Goal: Navigation & Orientation: Find specific page/section

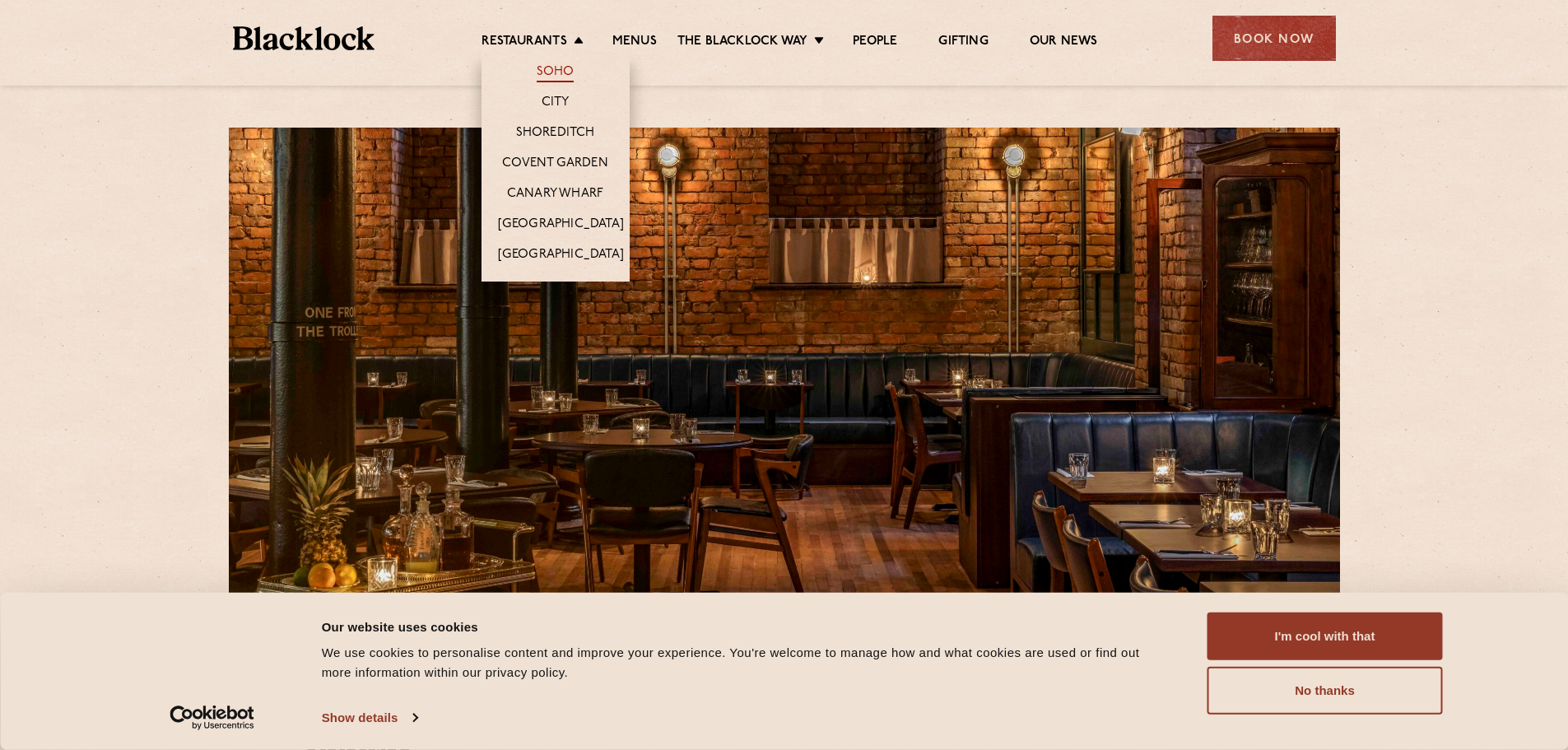
click at [552, 68] on link "Soho" at bounding box center [555, 73] width 38 height 18
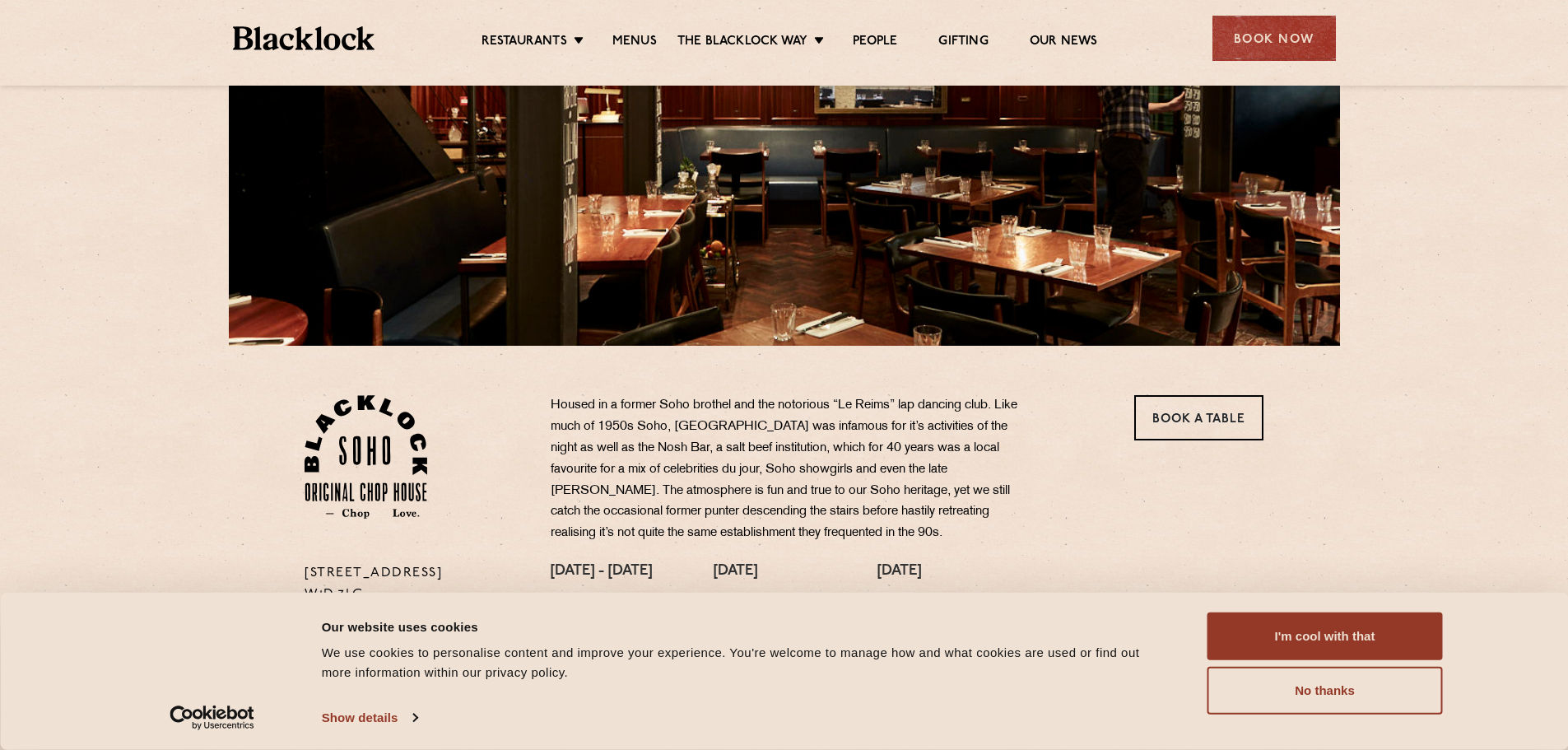
scroll to position [659, 0]
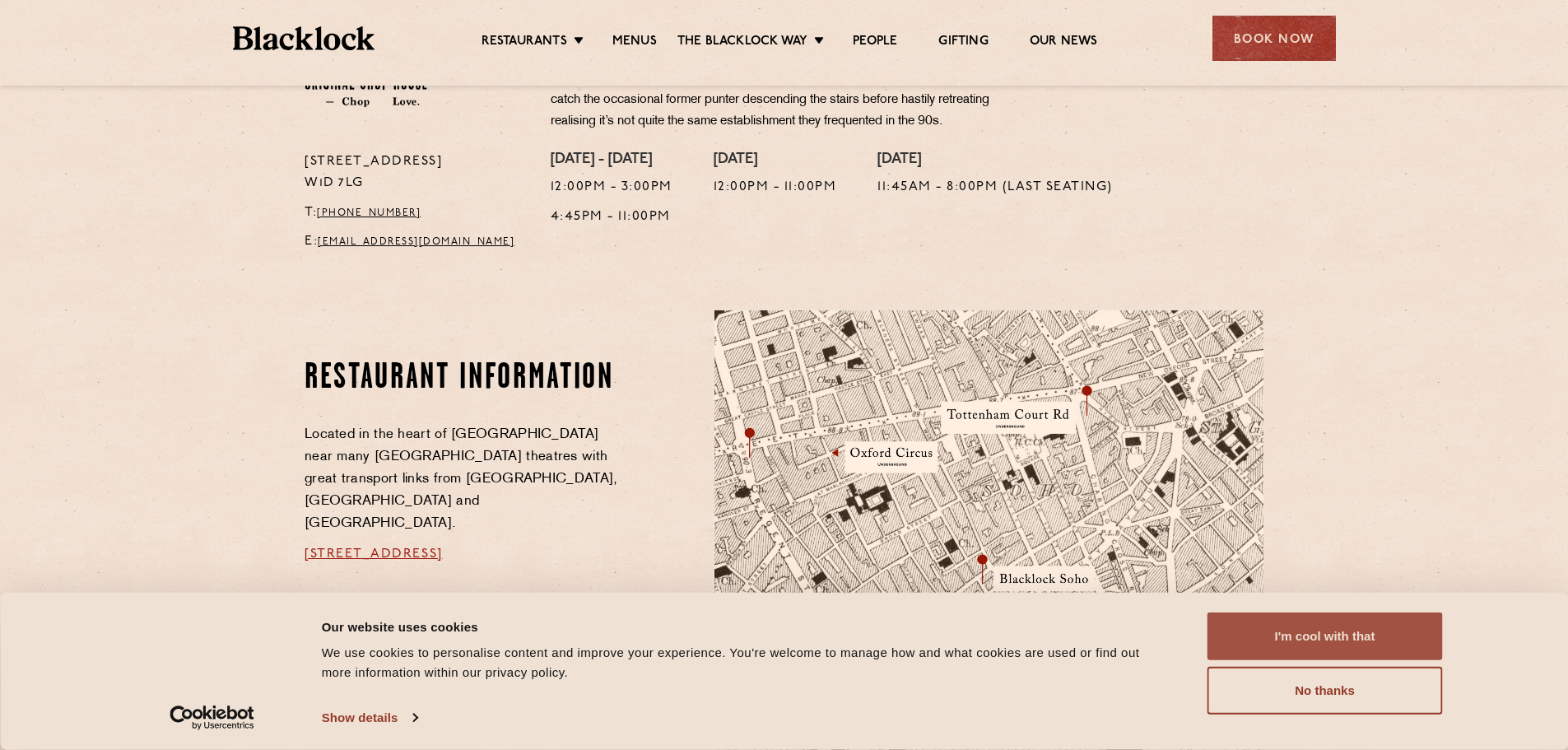
click at [1335, 646] on button "I'm cool with that" at bounding box center [1325, 636] width 236 height 48
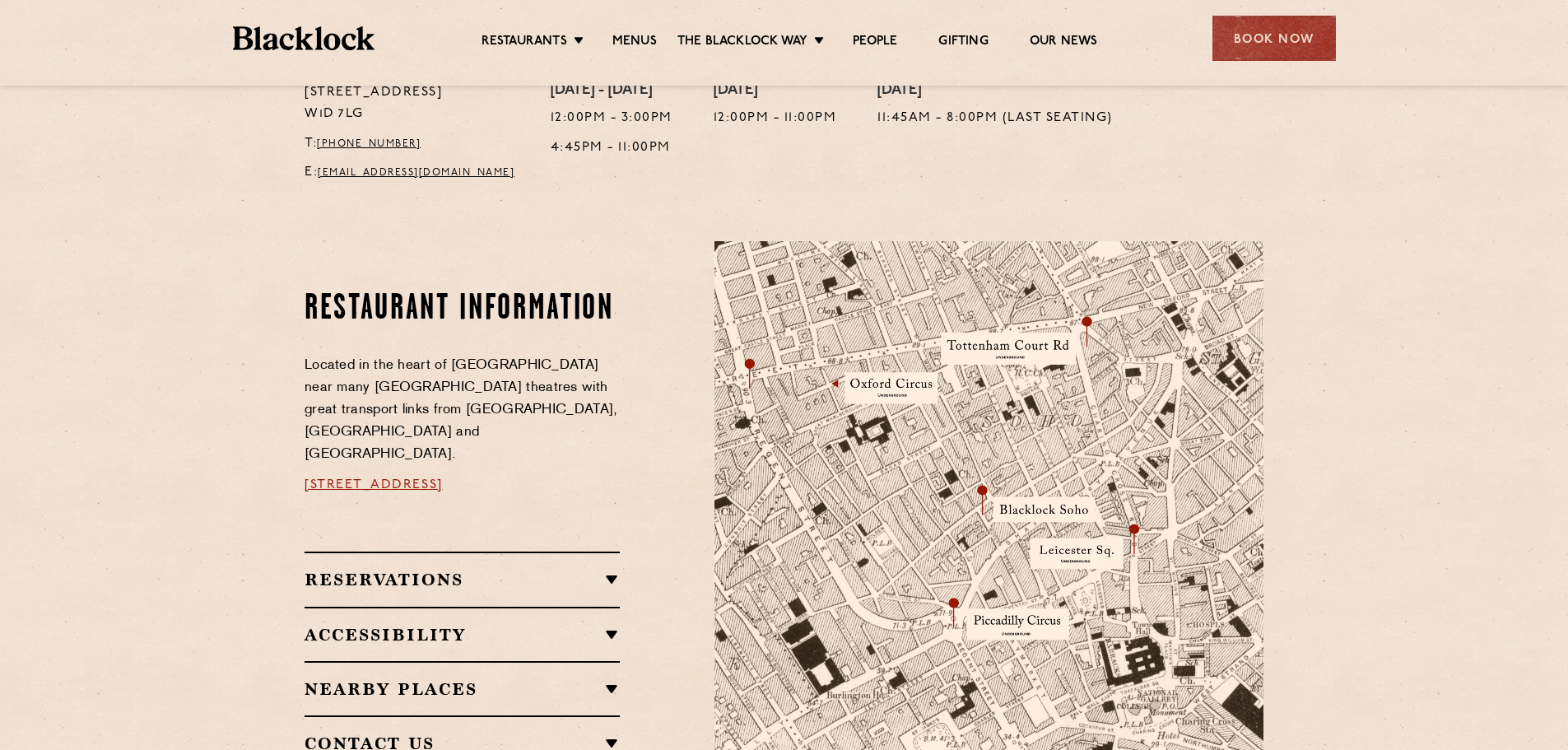
scroll to position [988, 0]
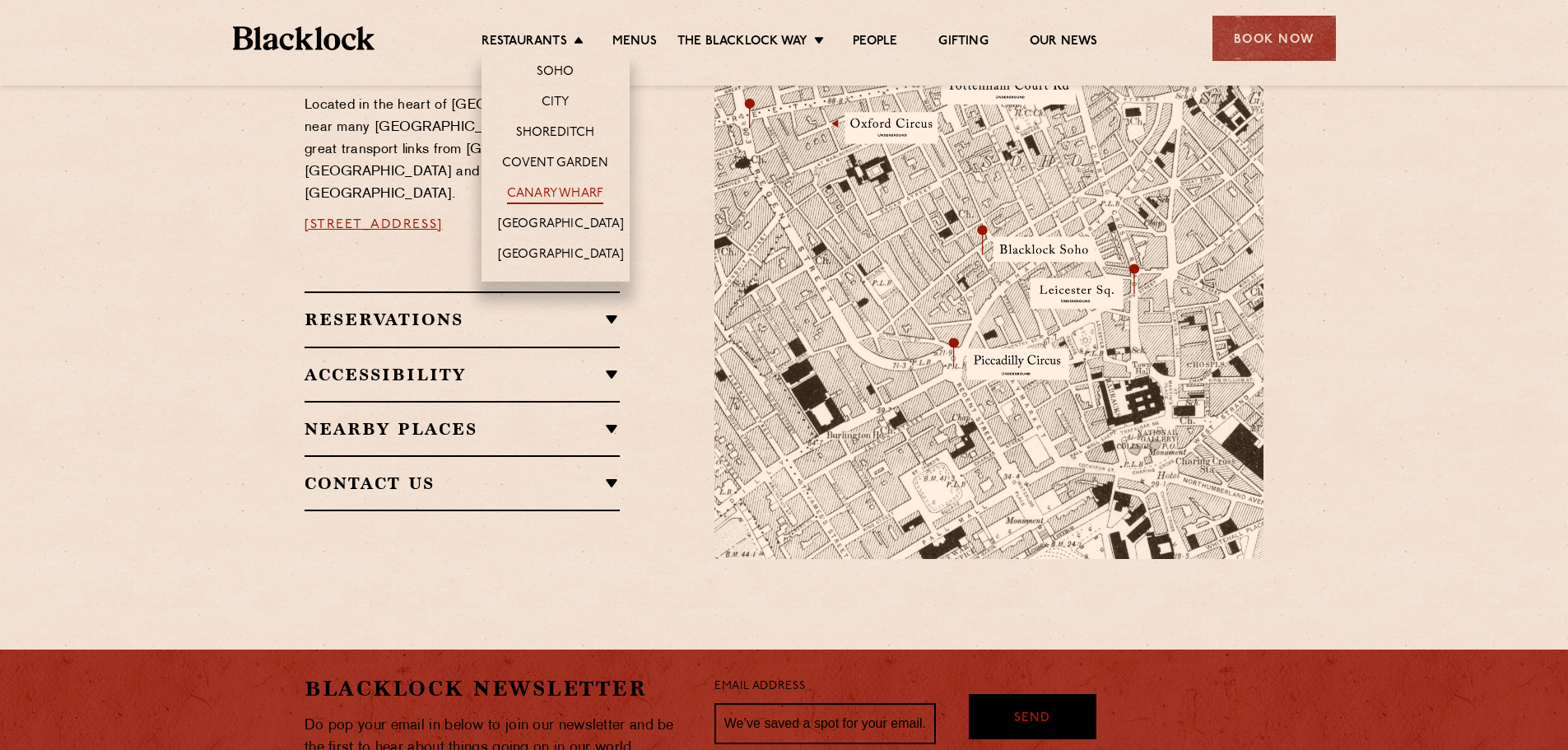
click at [573, 199] on link "Canary Wharf" at bounding box center [555, 195] width 96 height 18
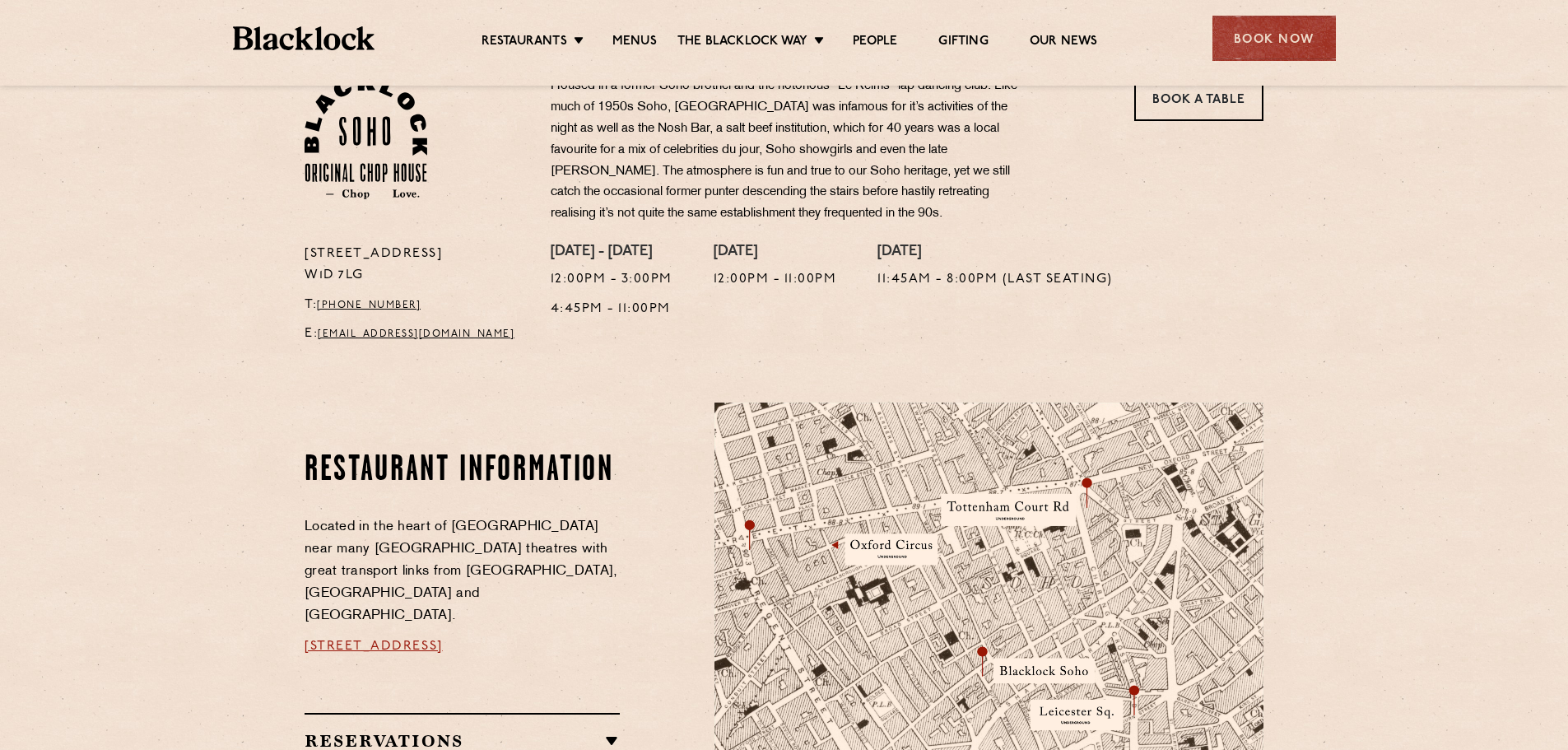
scroll to position [494, 0]
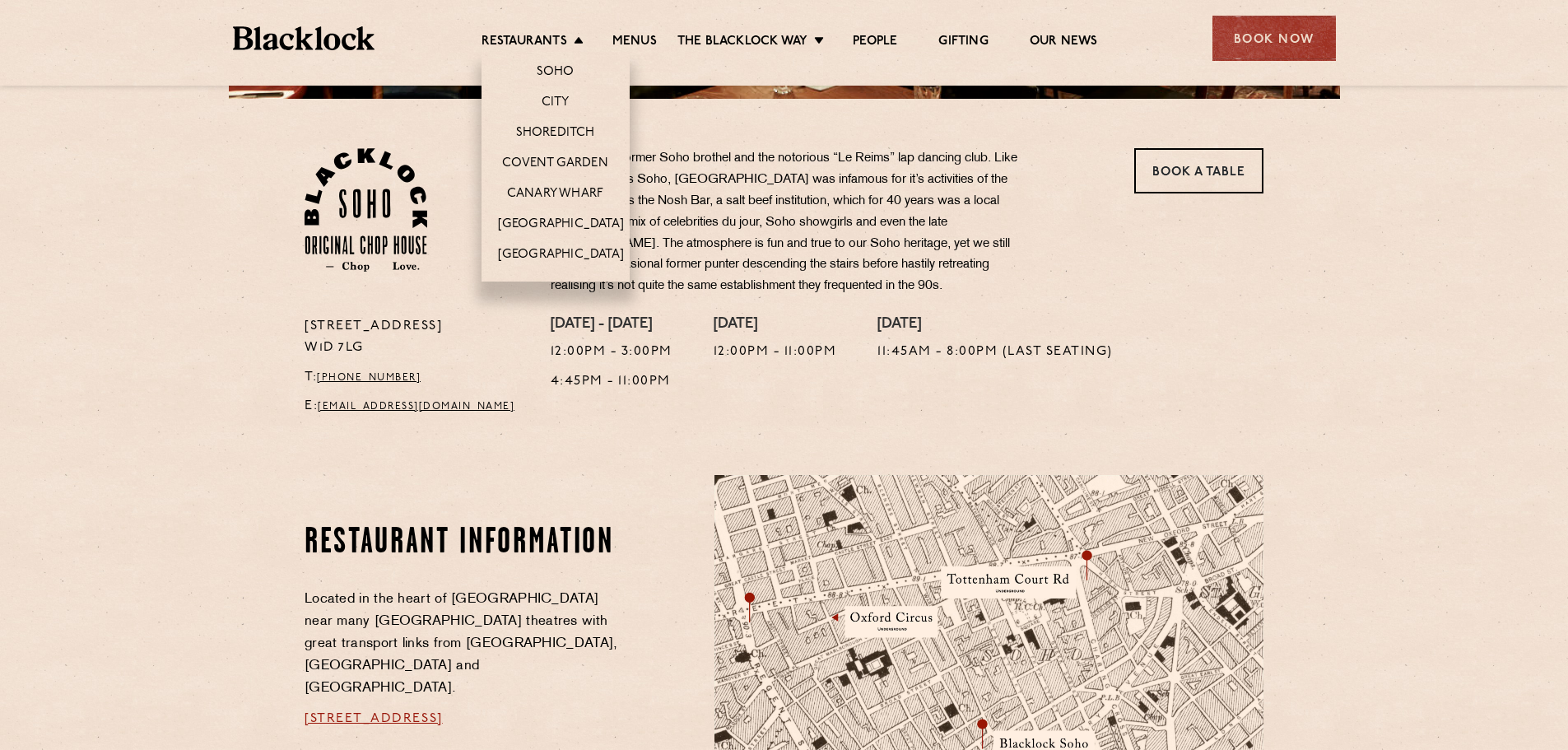
click at [558, 144] on li "Shoreditch" at bounding box center [555, 132] width 148 height 30
click at [559, 136] on link "Shoreditch" at bounding box center [555, 134] width 79 height 18
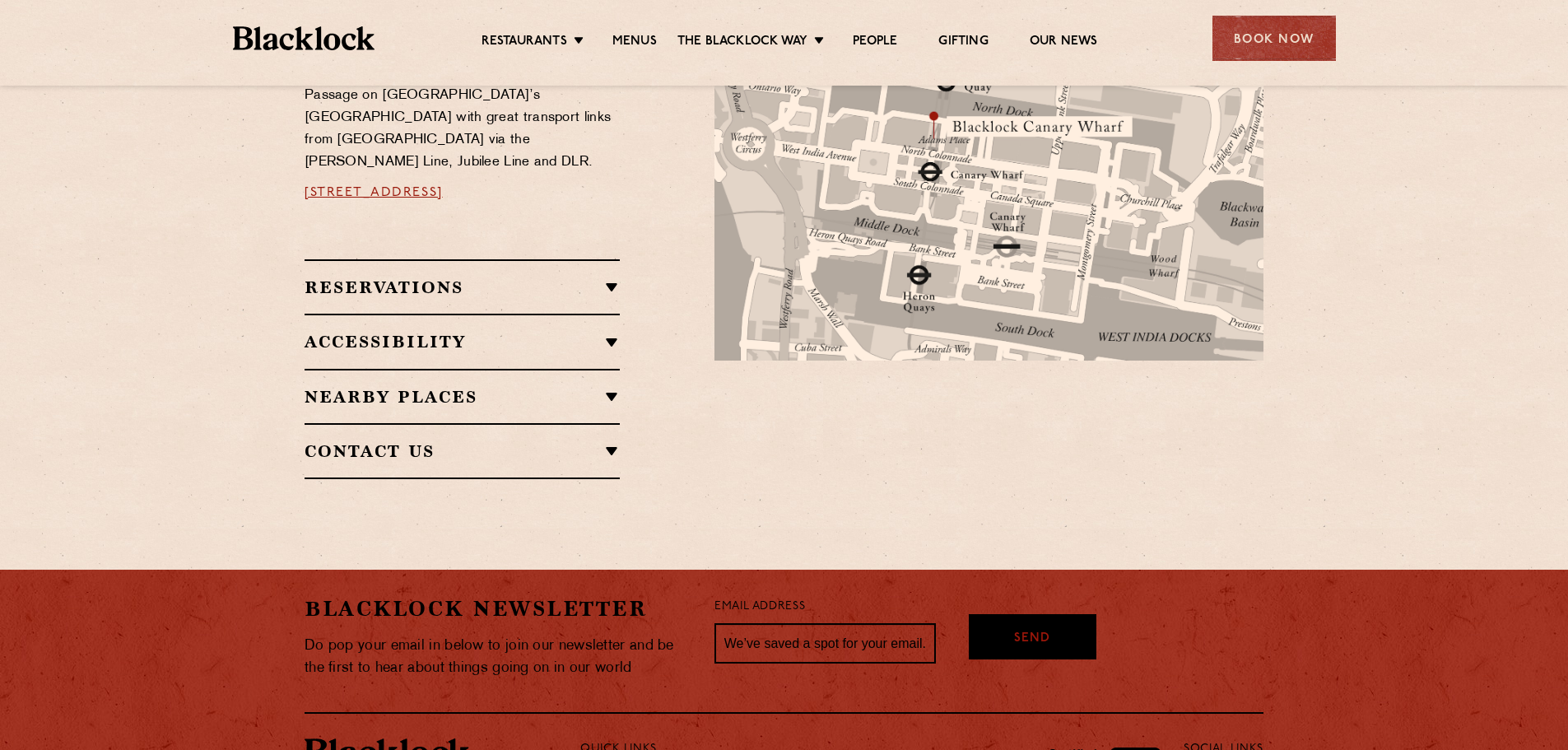
scroll to position [159, 0]
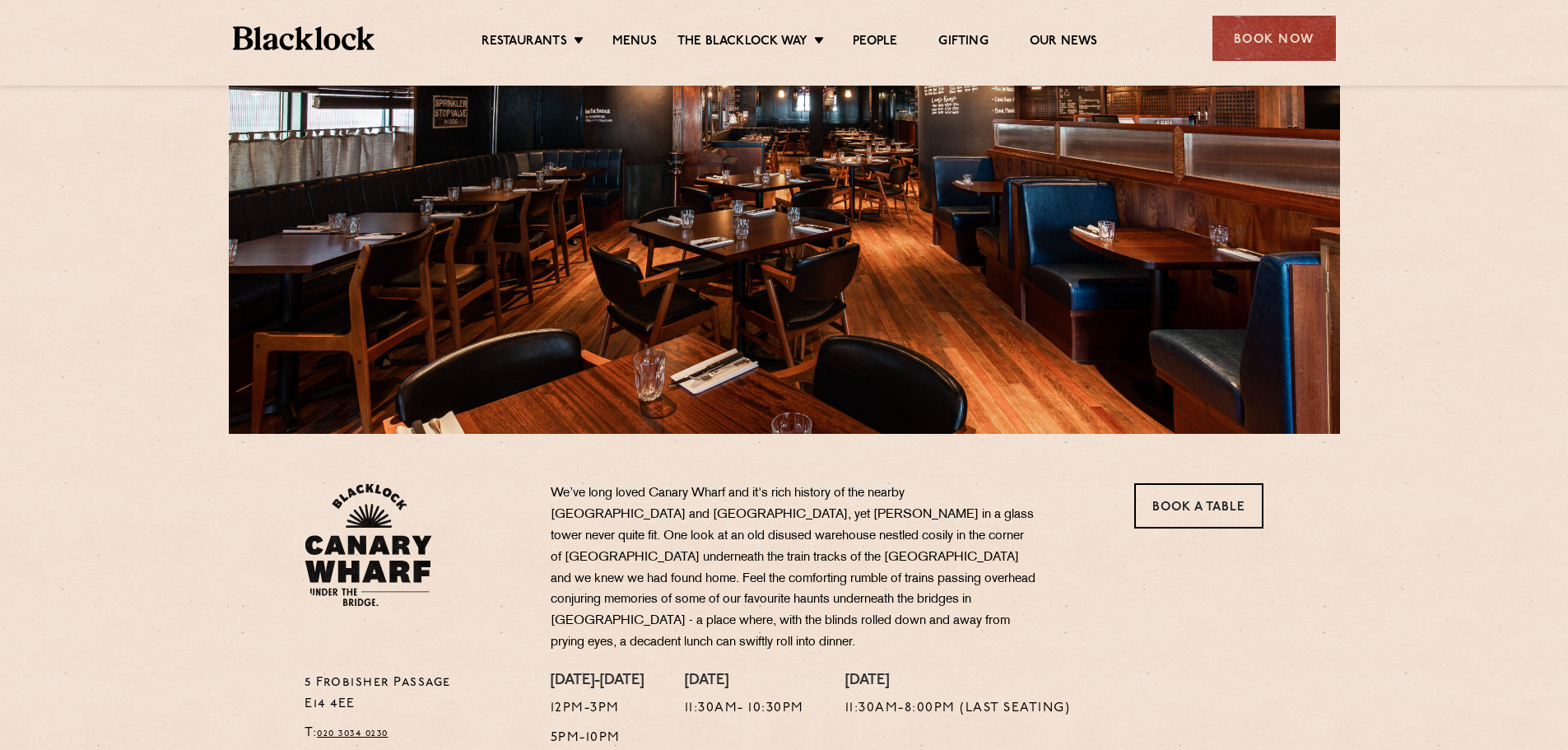
drag, startPoint x: 900, startPoint y: 636, endPoint x: 877, endPoint y: 362, distance: 275.0
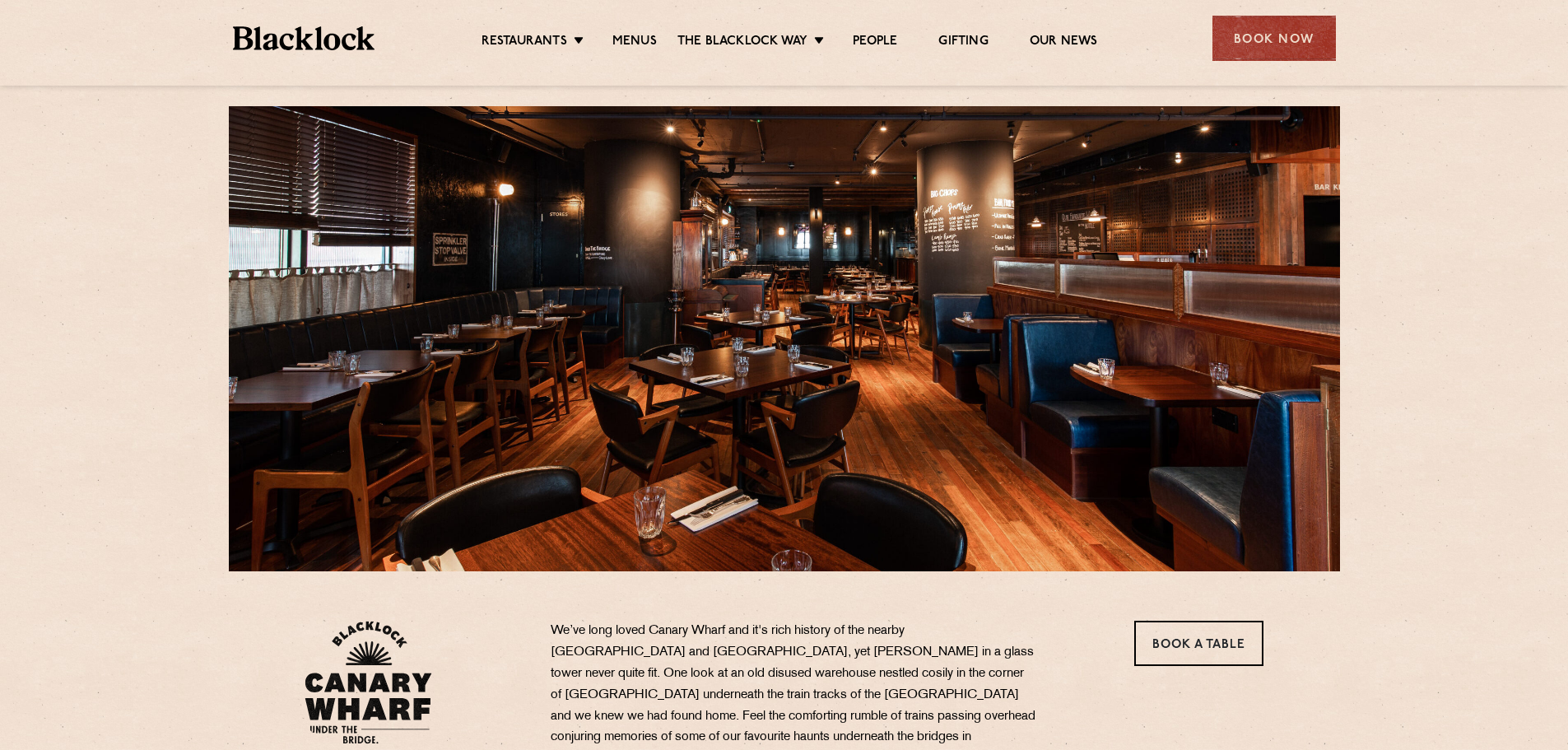
scroll to position [0, 0]
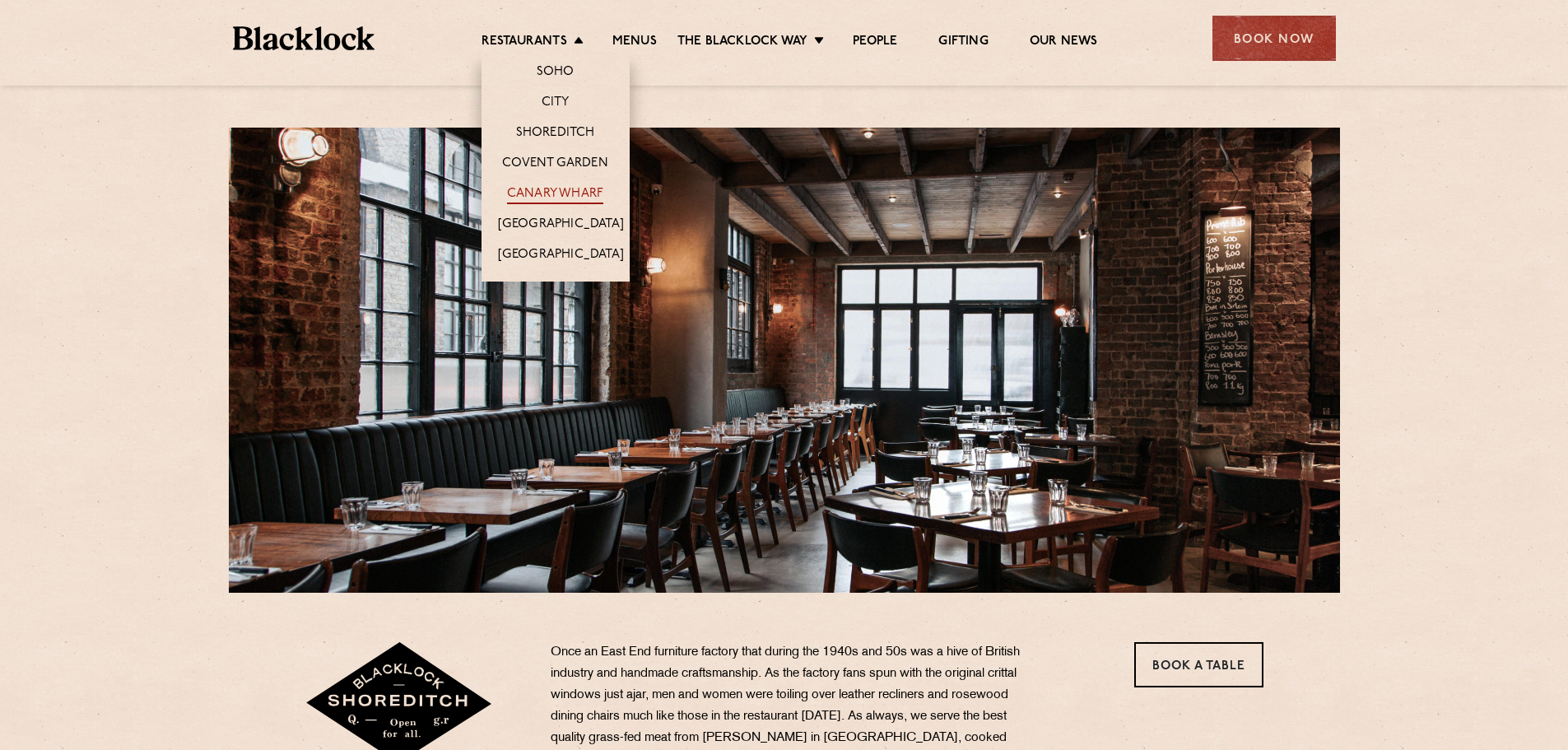
click at [559, 193] on link "Canary Wharf" at bounding box center [555, 195] width 96 height 18
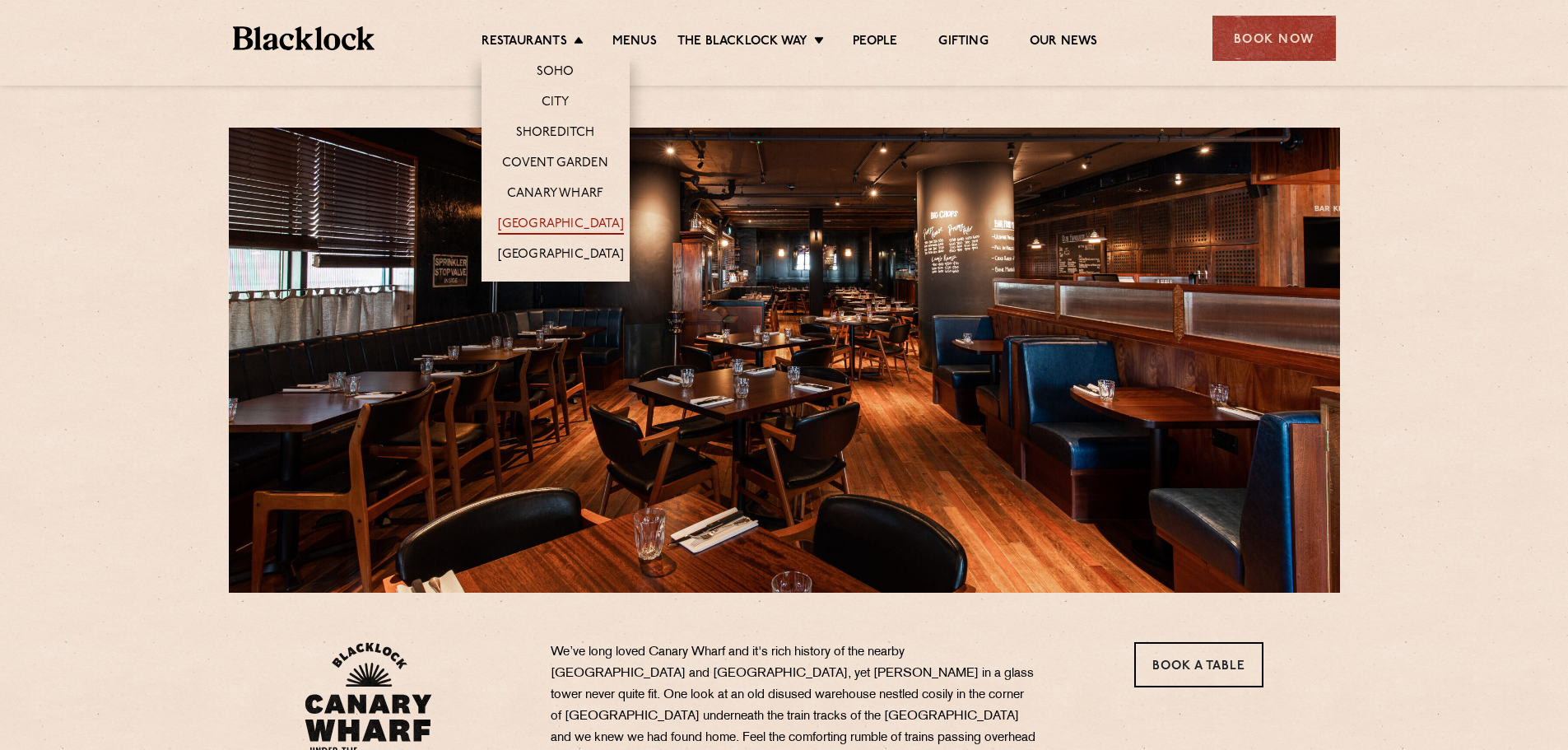
click at [559, 216] on link "[GEOGRAPHIC_DATA]" at bounding box center [560, 225] width 126 height 18
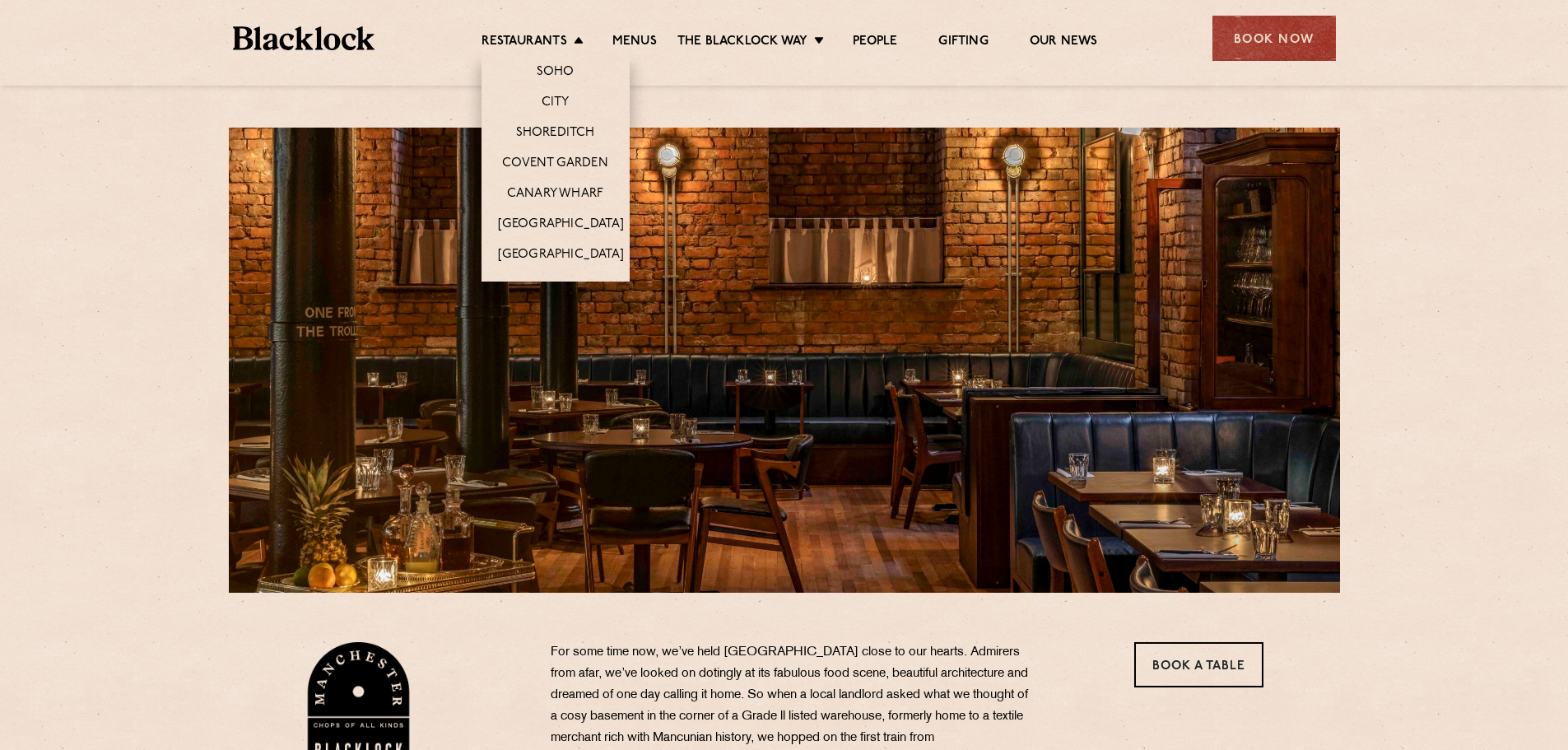
click at [568, 152] on li "Covent Garden" at bounding box center [555, 162] width 148 height 30
click at [568, 158] on link "Covent Garden" at bounding box center [555, 164] width 106 height 18
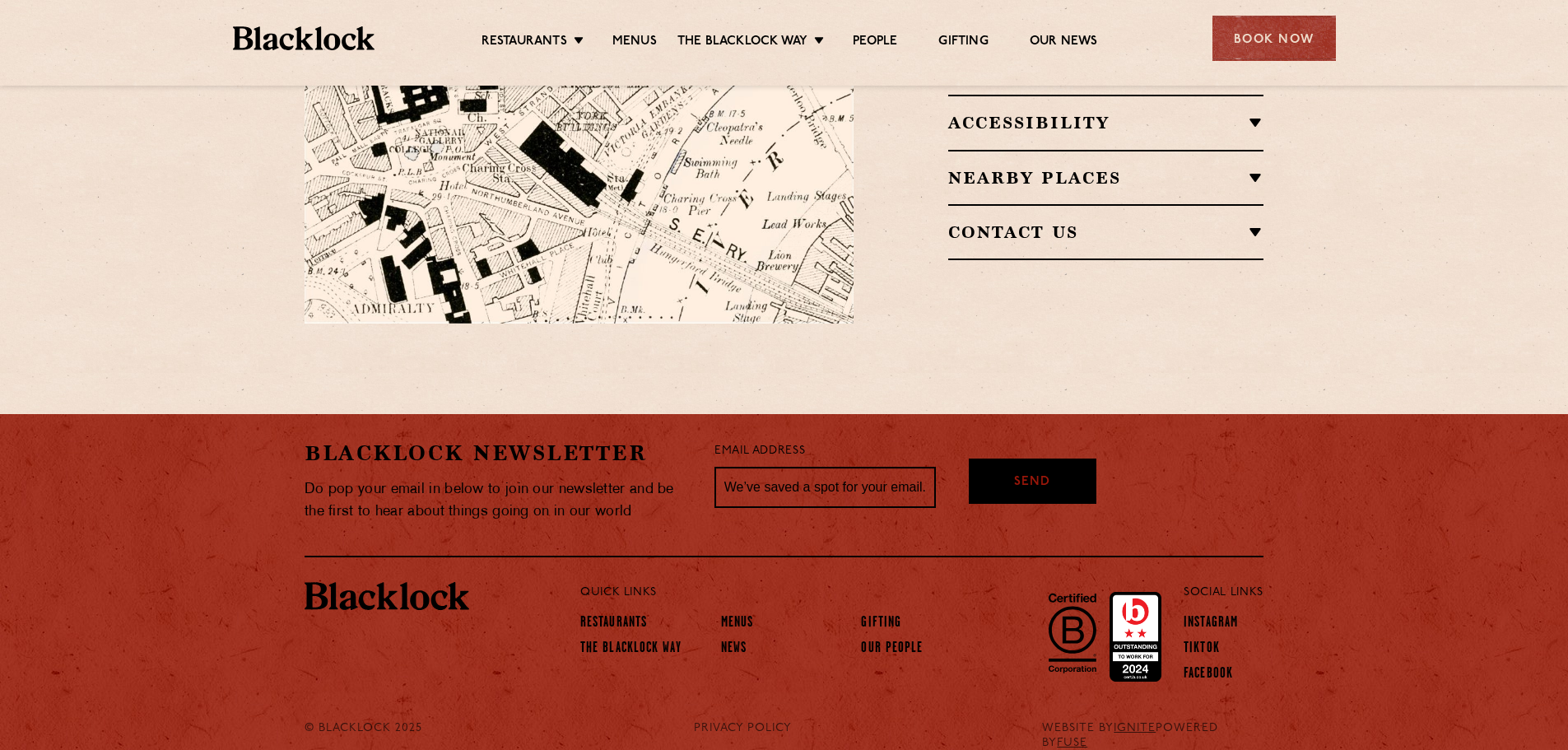
scroll to position [1213, 0]
